Goal: Task Accomplishment & Management: Use online tool/utility

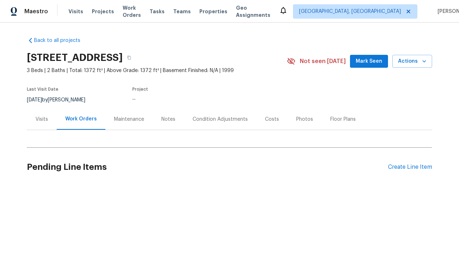
click at [407, 167] on div "Create Line Item" at bounding box center [410, 167] width 44 height 7
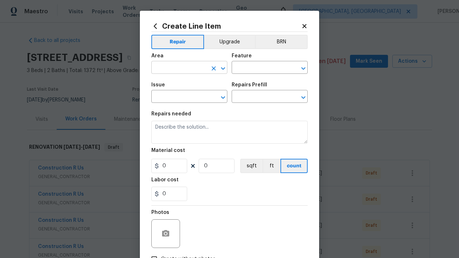
click at [176, 68] on input "text" at bounding box center [179, 68] width 56 height 11
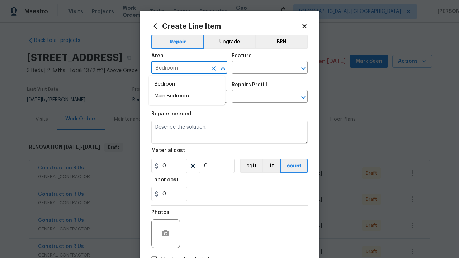
click at [187, 84] on li "Bedroom" at bounding box center [187, 84] width 76 height 12
type input "Bedroom"
click at [256, 68] on input "text" at bounding box center [259, 68] width 56 height 11
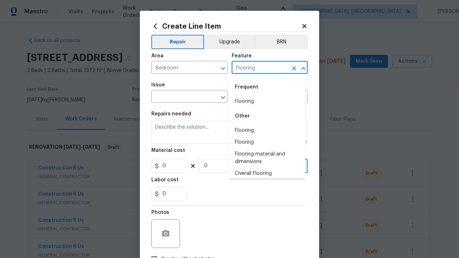
click at [264, 101] on li "Flooring" at bounding box center [267, 102] width 76 height 12
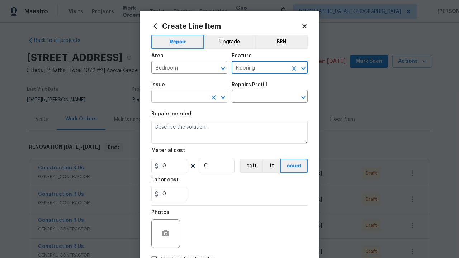
type input "Flooring"
click at [176, 97] on input "text" at bounding box center [179, 97] width 56 height 11
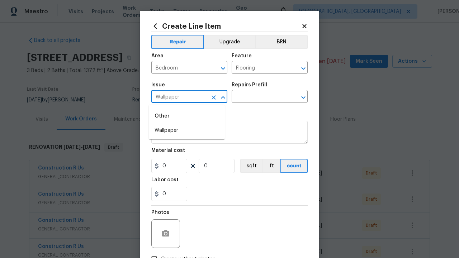
click at [187, 130] on li "Wallpaper" at bounding box center [187, 131] width 76 height 12
type input "Wallpaper"
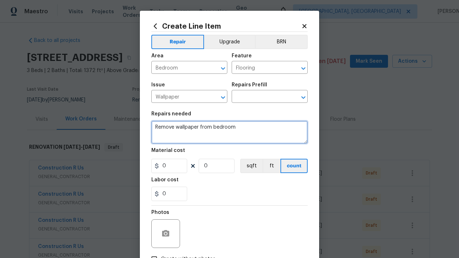
type textarea "Remove wallpaper from bedroom"
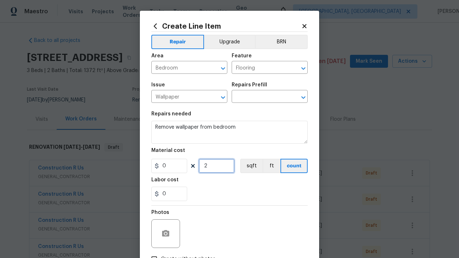
type input "2"
click at [248, 166] on button "sqft" at bounding box center [251, 166] width 22 height 14
click at [151, 252] on input "Create without photos" at bounding box center [154, 259] width 14 height 14
checkbox input "true"
